Goal: Navigation & Orientation: Go to known website

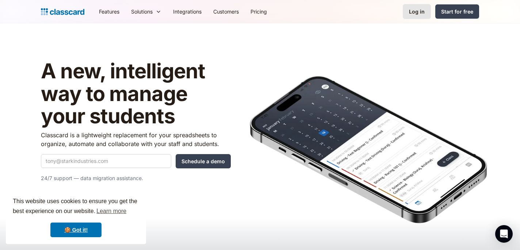
click at [406, 12] on link "Log in" at bounding box center [417, 11] width 28 height 15
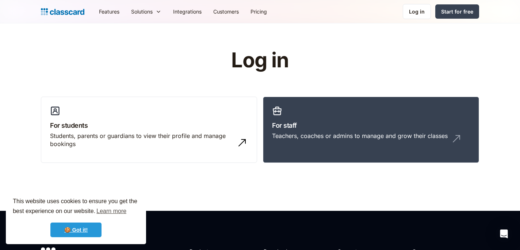
click at [72, 229] on link "🍪 Got it!" at bounding box center [75, 229] width 51 height 15
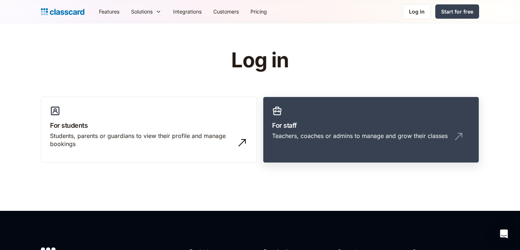
click at [321, 114] on link "For staff Teachers, coaches or admins to manage and grow their classes" at bounding box center [371, 129] width 216 height 67
